Goal: Task Accomplishment & Management: Manage account settings

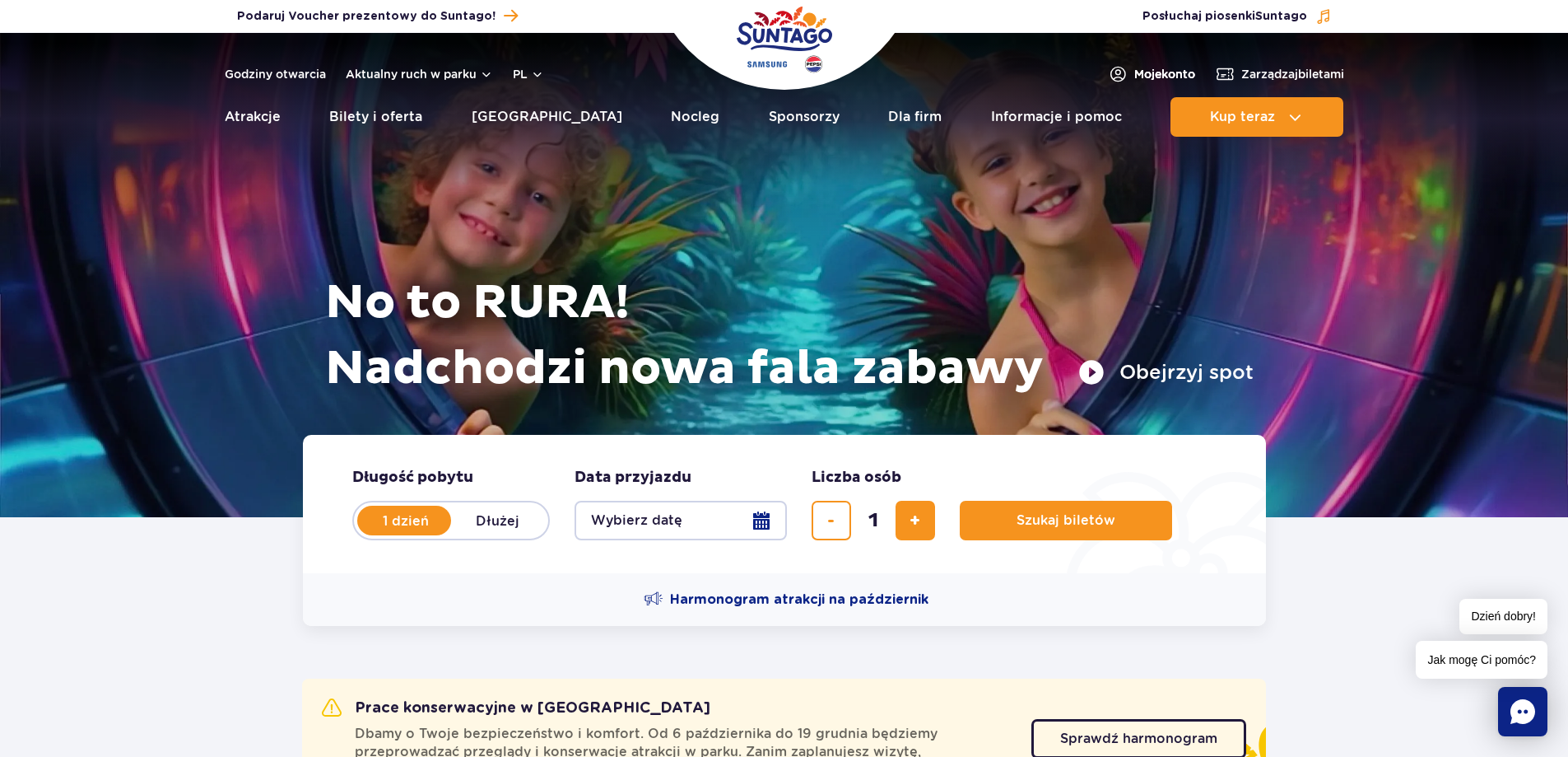
click at [1141, 69] on span "Moje konto" at bounding box center [1165, 74] width 61 height 16
click at [1151, 68] on span "Moje konto" at bounding box center [1165, 74] width 61 height 16
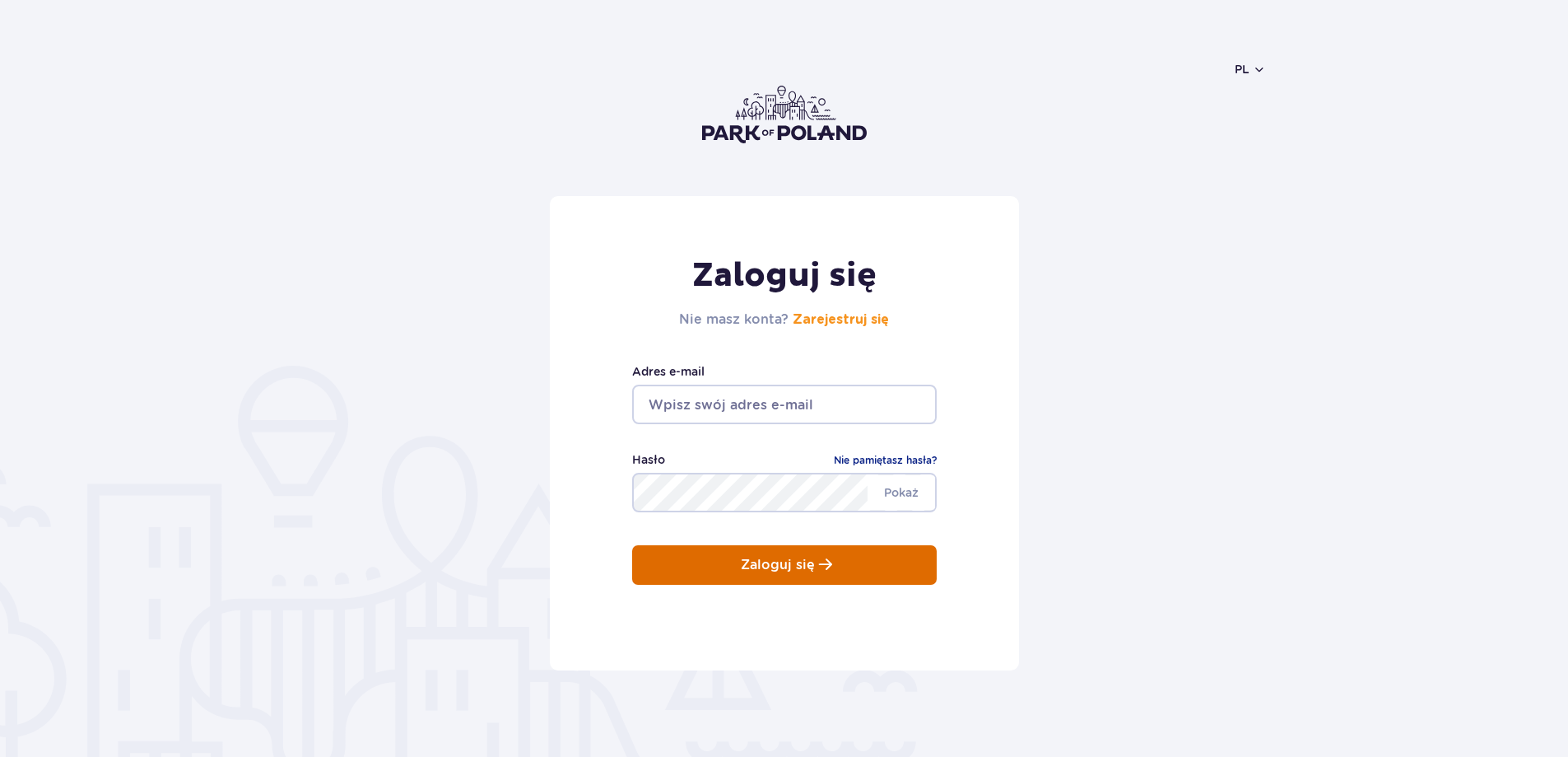
type input "info@kokietki.pl"
click at [776, 572] on p "Zaloguj się" at bounding box center [778, 565] width 74 height 15
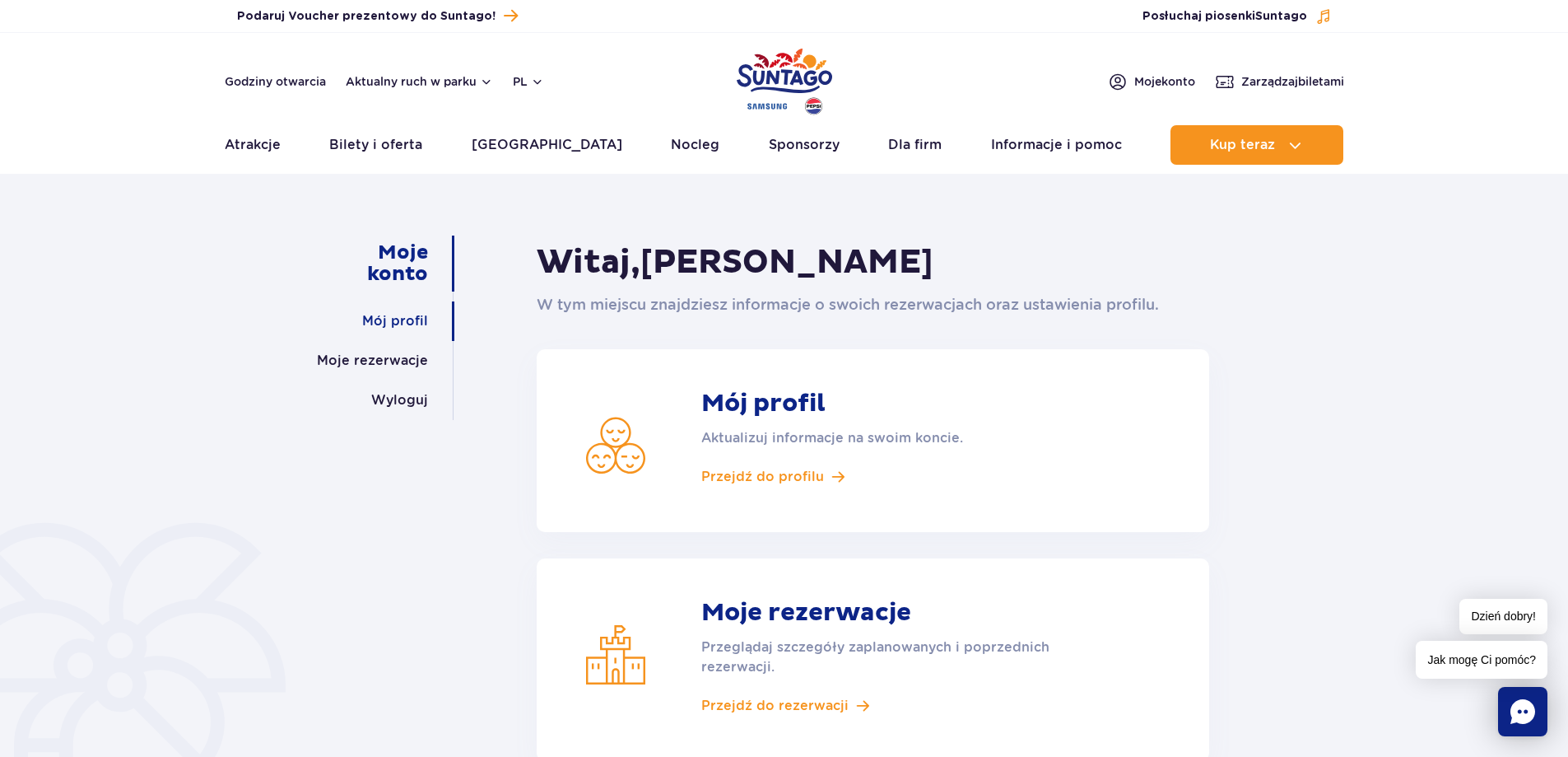
click at [386, 319] on link "Mój profil" at bounding box center [395, 321] width 66 height 39
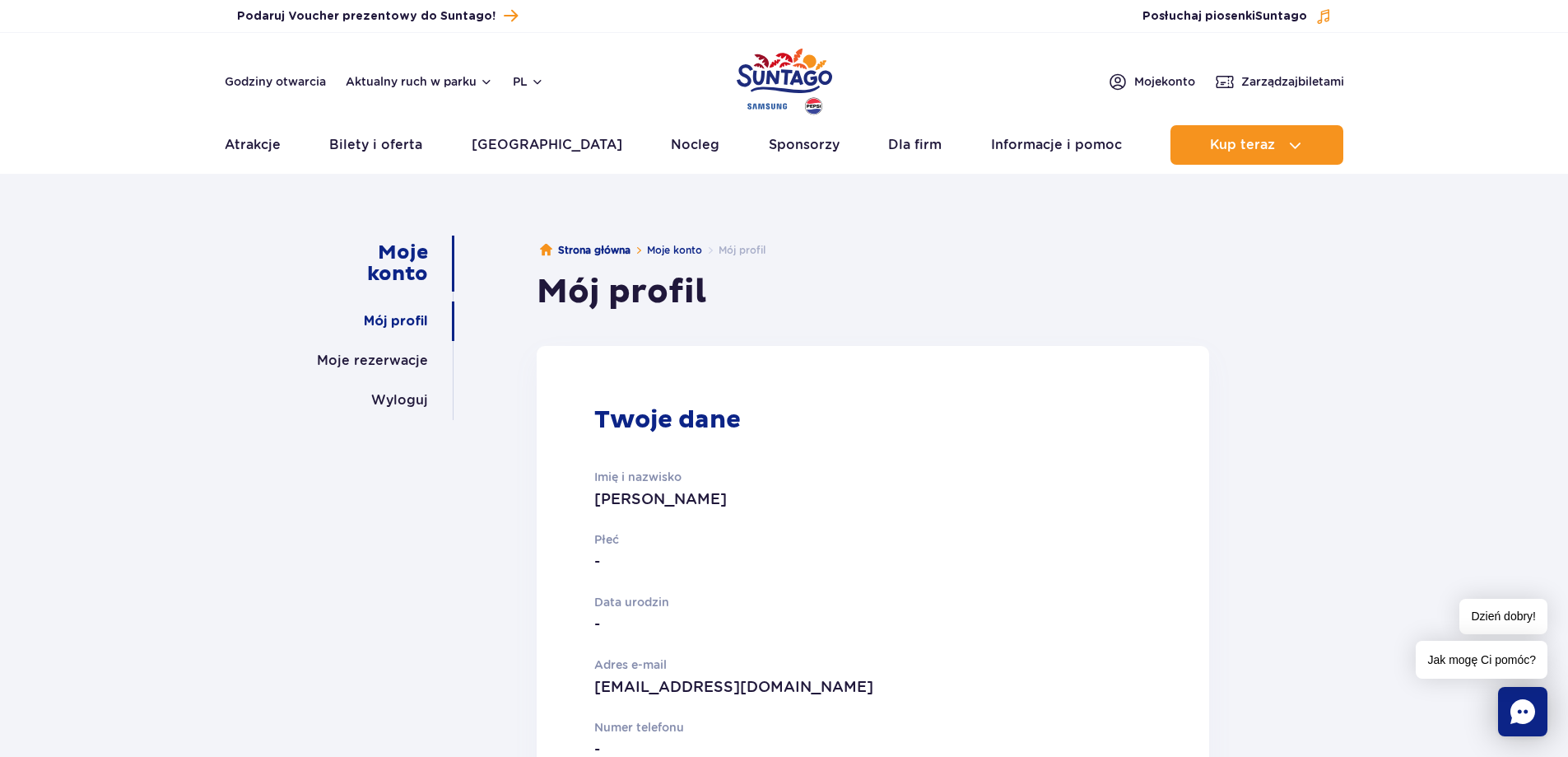
click at [404, 254] on link "Moje konto" at bounding box center [374, 263] width 107 height 56
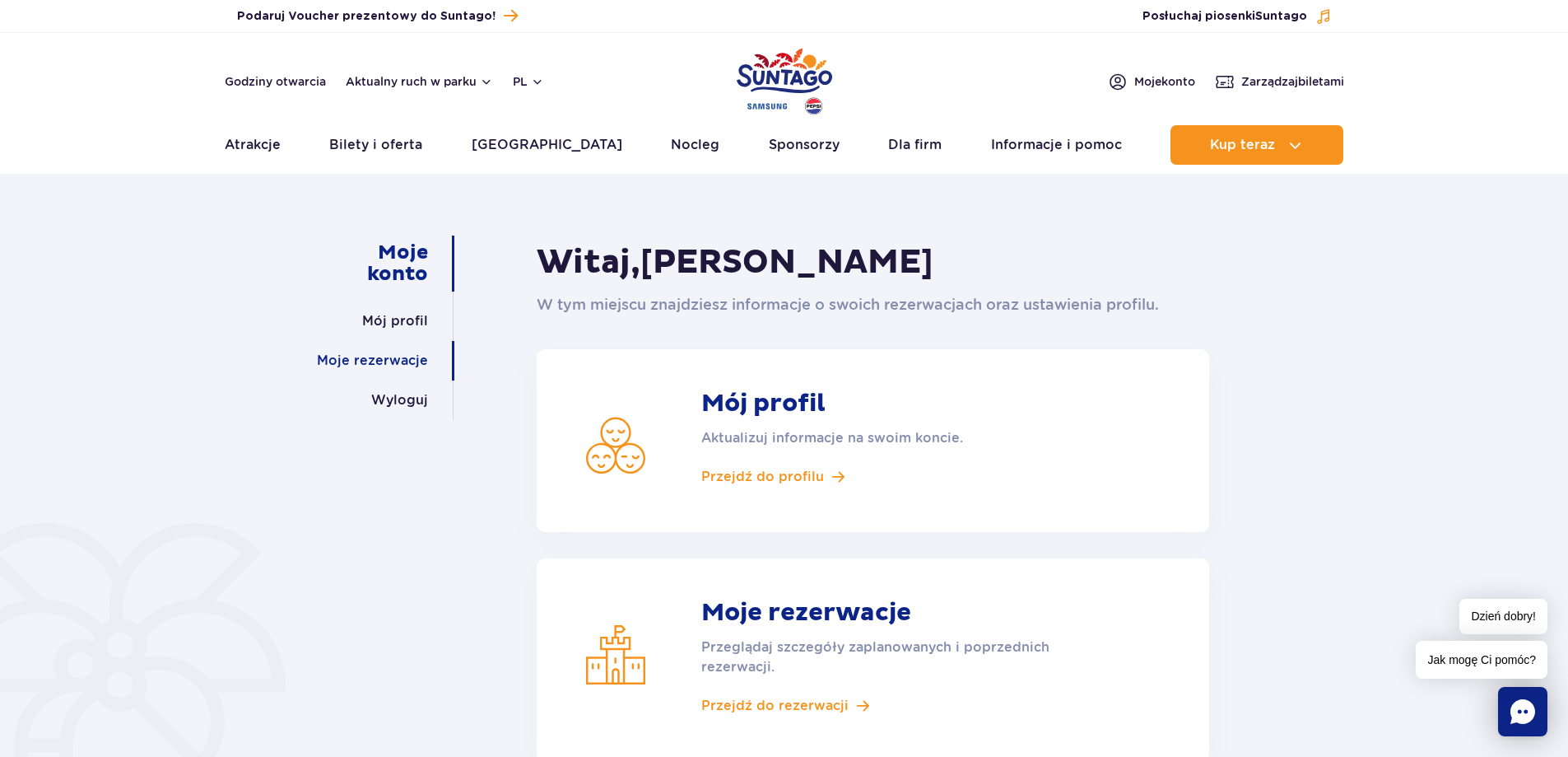
click at [391, 366] on link "Moje rezerwacje" at bounding box center [372, 360] width 111 height 39
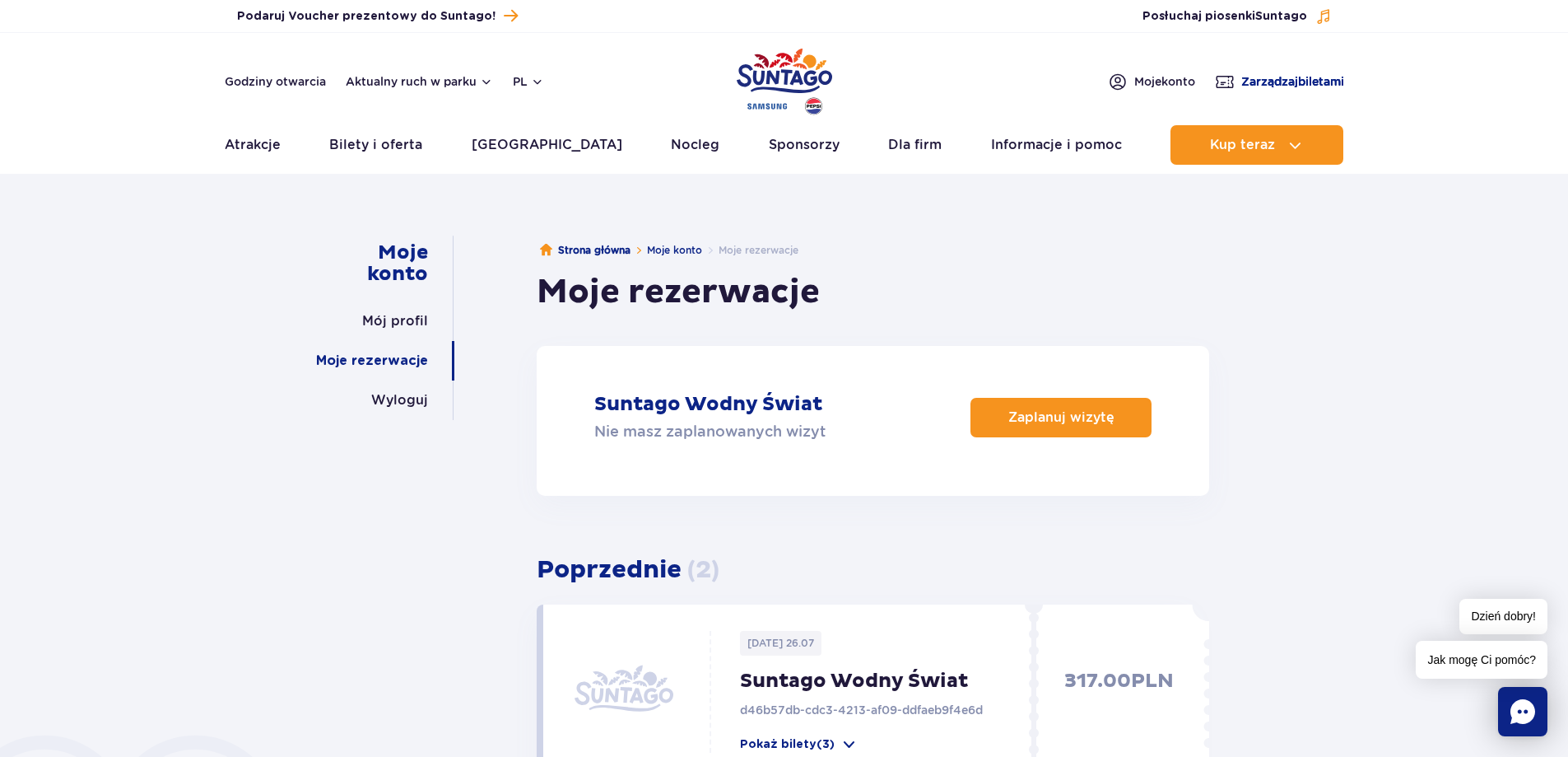
click at [1300, 79] on span "Zarządzaj biletami" at bounding box center [1293, 81] width 103 height 16
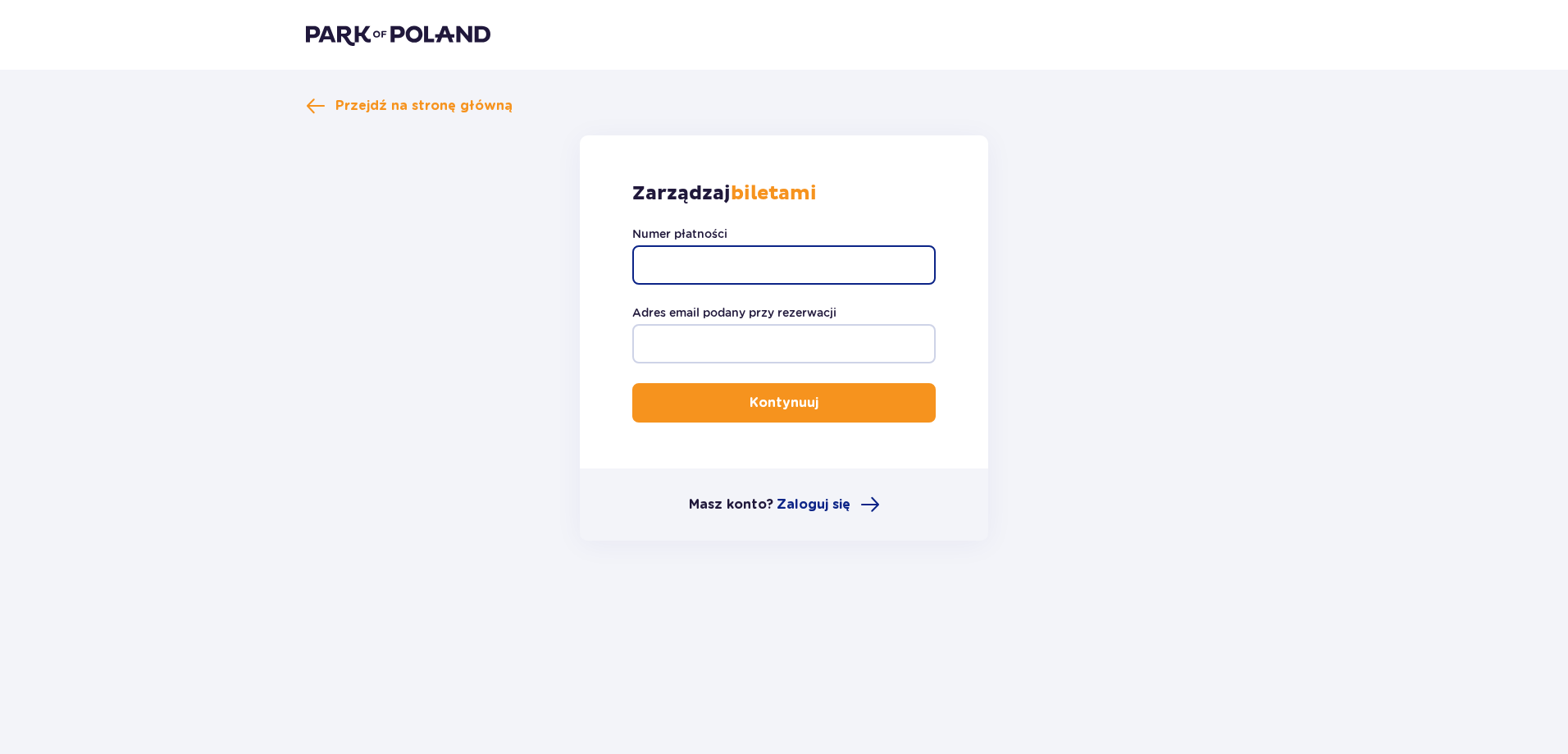
click at [703, 272] on input "Numer płatności" at bounding box center [784, 264] width 303 height 39
click at [326, 234] on form "Zarządzaj biletami Numer płatności Adres email podany przy rezerwacji Kontynuuj…" at bounding box center [784, 338] width 957 height 405
click at [314, 107] on span at bounding box center [316, 106] width 20 height 20
